Goal: Find specific page/section: Find specific page/section

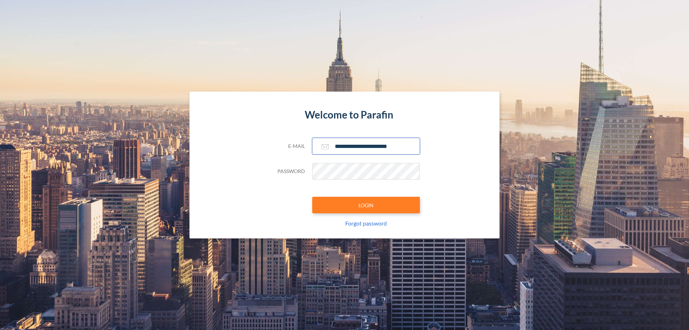
type input "**********"
click at [366, 205] on button "LOGIN" at bounding box center [366, 205] width 108 height 17
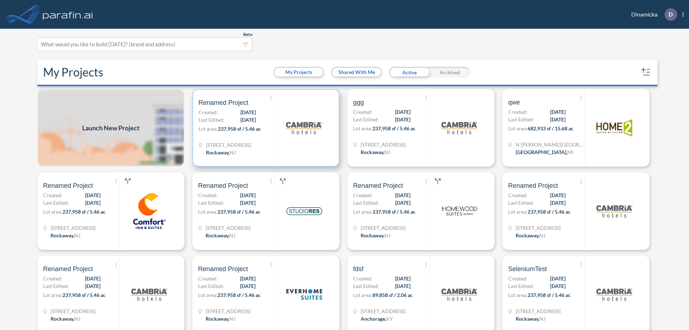
scroll to position [2, 0]
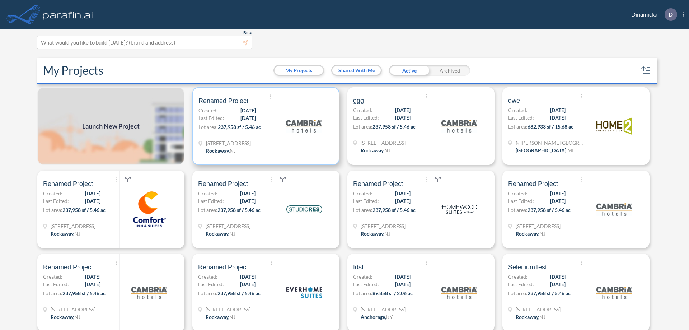
click at [265, 126] on p "Lot area: 237,958 sf / 5.46 ac" at bounding box center [237, 128] width 76 height 10
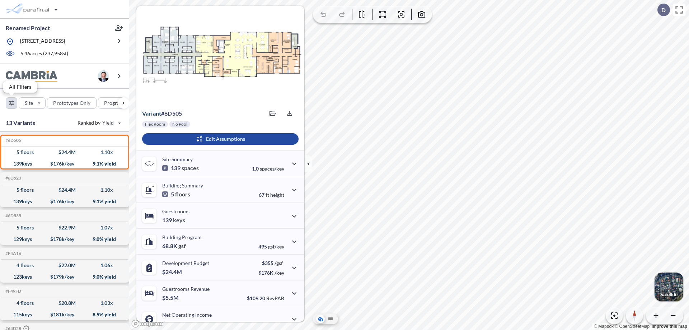
click at [11, 103] on div "button" at bounding box center [11, 103] width 11 height 11
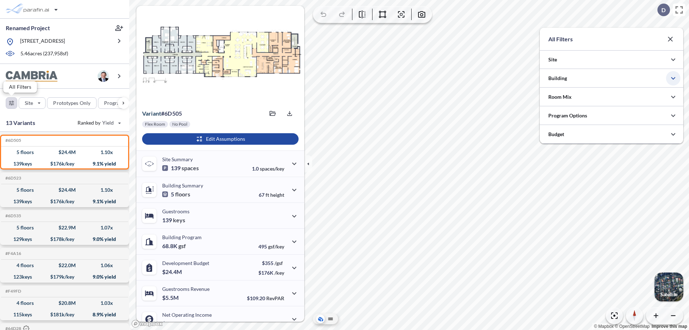
scroll to position [359078, 358935]
click at [674, 78] on icon "button" at bounding box center [673, 78] width 9 height 9
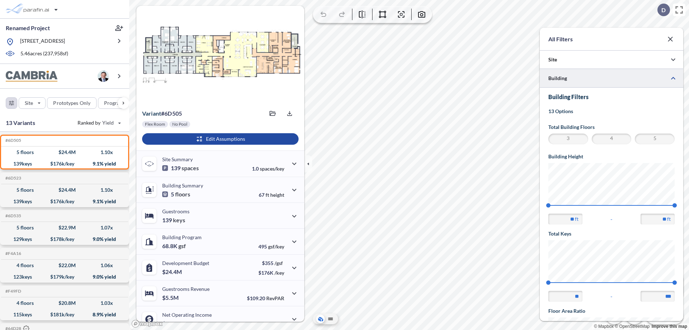
scroll to position [125, 0]
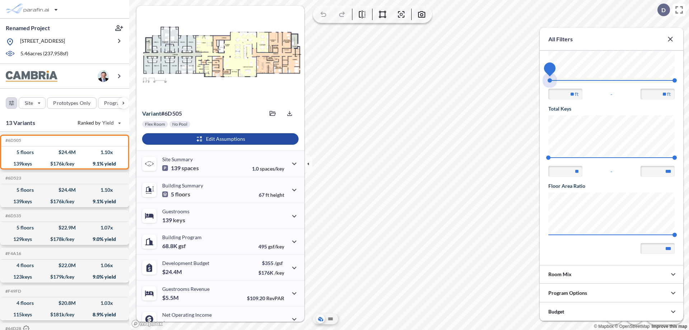
drag, startPoint x: 549, startPoint y: 80, endPoint x: 675, endPoint y: 80, distance: 126.4
click at [675, 80] on span "45 67.56" at bounding box center [612, 82] width 126 height 5
type input "**"
